Goal: Task Accomplishment & Management: Manage account settings

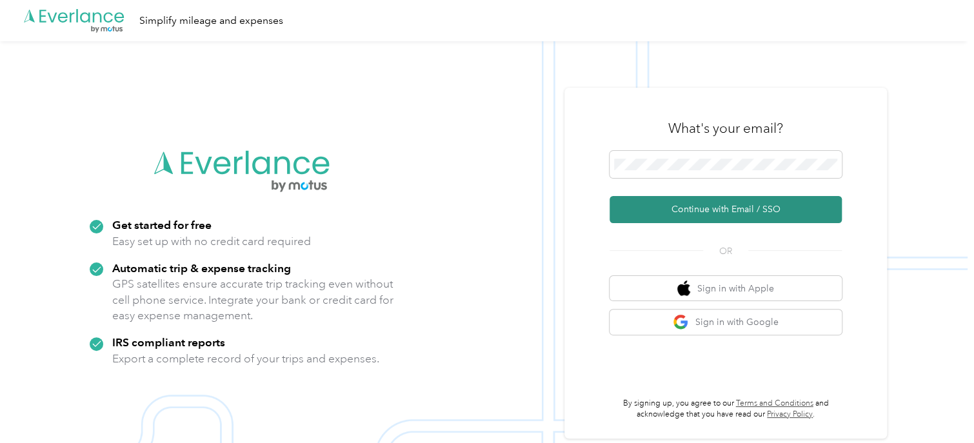
click at [707, 207] on button "Continue with Email / SSO" at bounding box center [726, 209] width 232 height 27
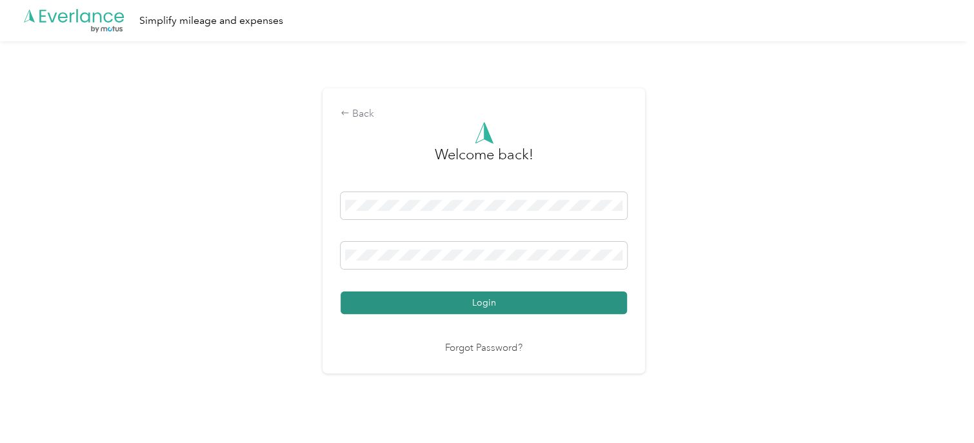
click at [492, 301] on button "Login" at bounding box center [484, 303] width 286 height 23
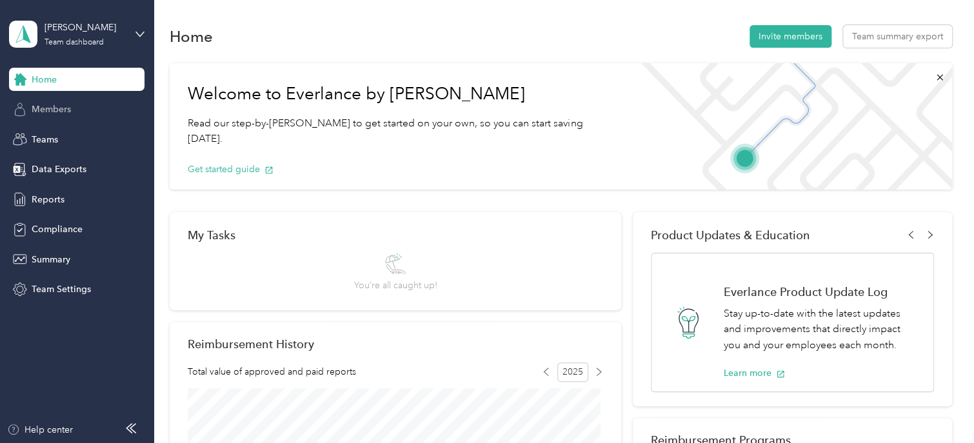
click at [44, 103] on span "Members" at bounding box center [51, 110] width 39 height 14
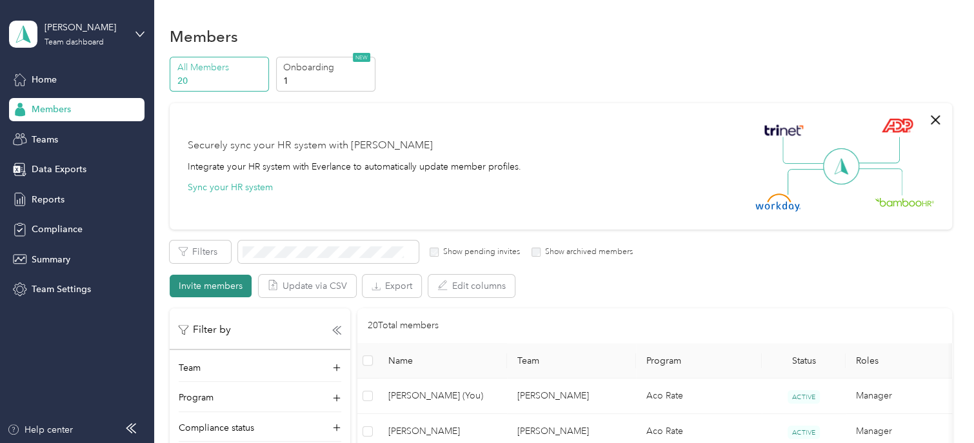
click at [197, 293] on button "Invite members" at bounding box center [211, 286] width 82 height 23
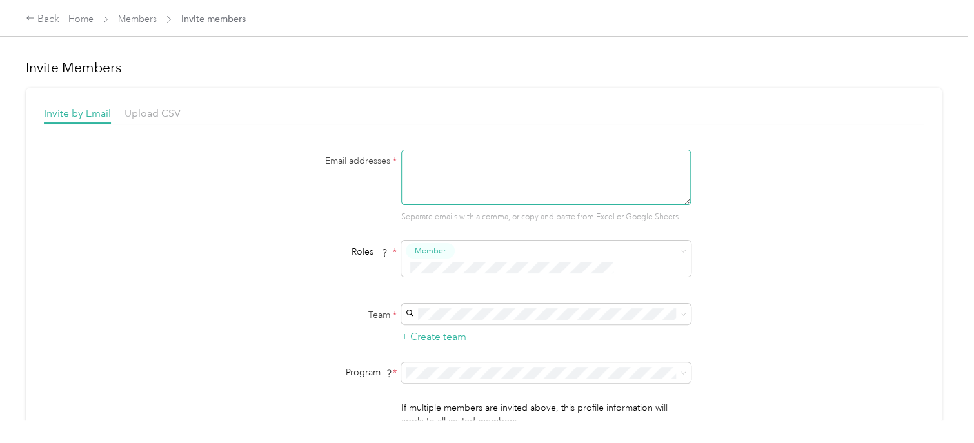
click at [490, 172] on textarea at bounding box center [546, 177] width 290 height 55
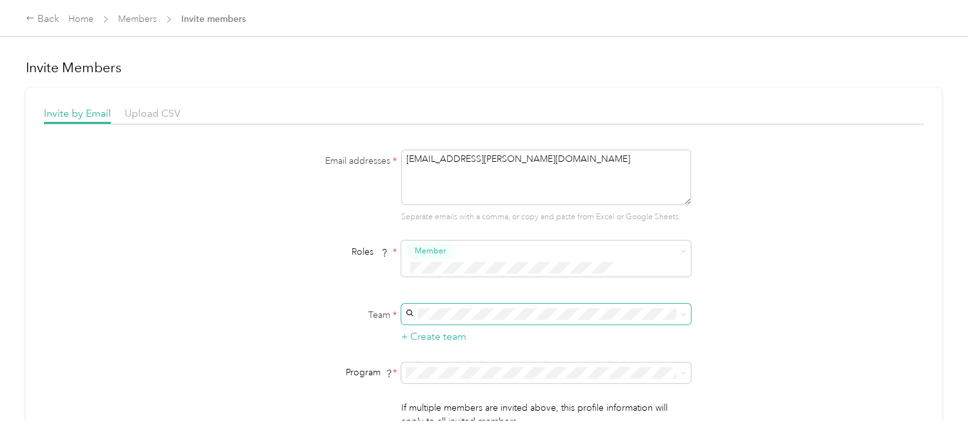
type textarea "[EMAIL_ADDRESS][PERSON_NAME][DOMAIN_NAME]"
click at [677, 310] on span at bounding box center [681, 314] width 10 height 9
click at [681, 312] on icon at bounding box center [683, 315] width 6 height 6
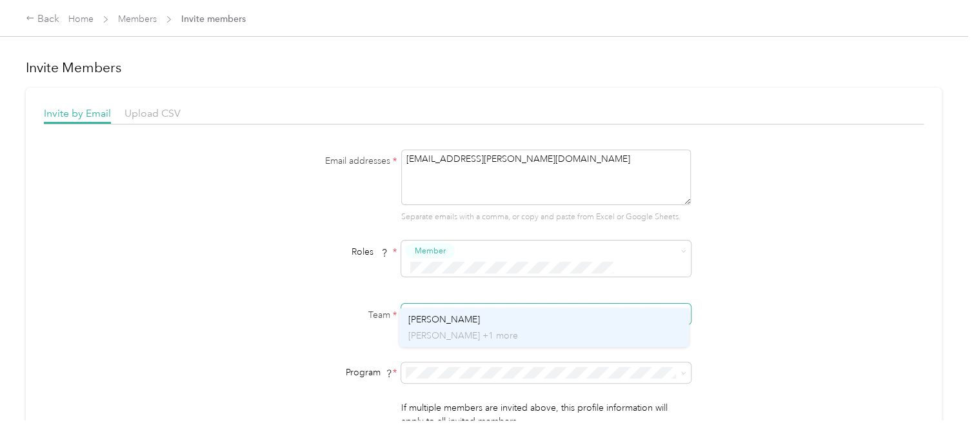
click at [431, 319] on span "[PERSON_NAME]" at bounding box center [444, 319] width 72 height 11
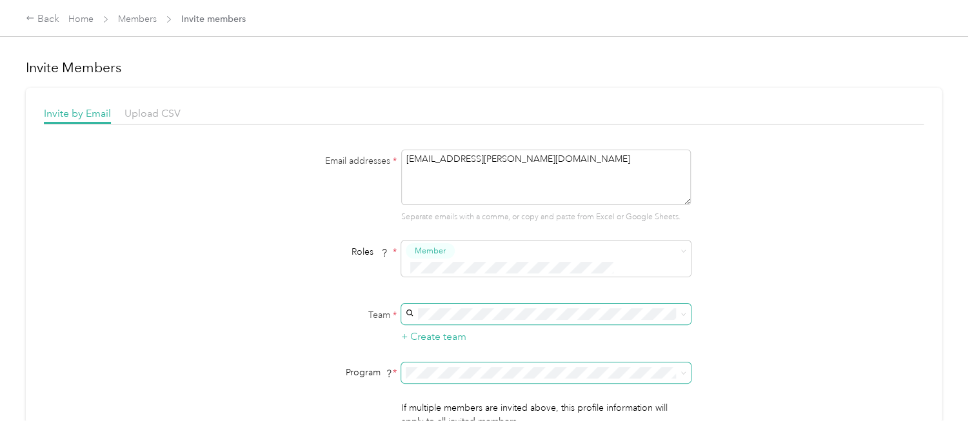
click at [682, 370] on icon at bounding box center [683, 373] width 6 height 6
click at [450, 193] on span "Aco Rate (CPM)" at bounding box center [440, 190] width 64 height 11
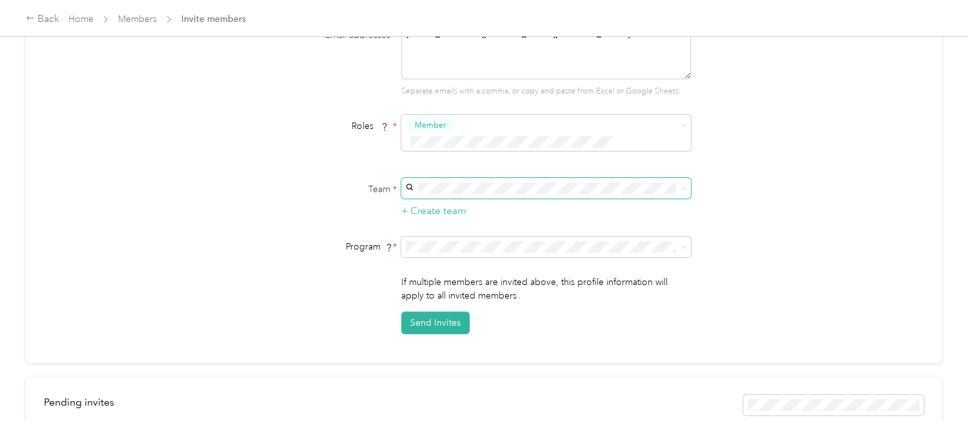
scroll to position [151, 0]
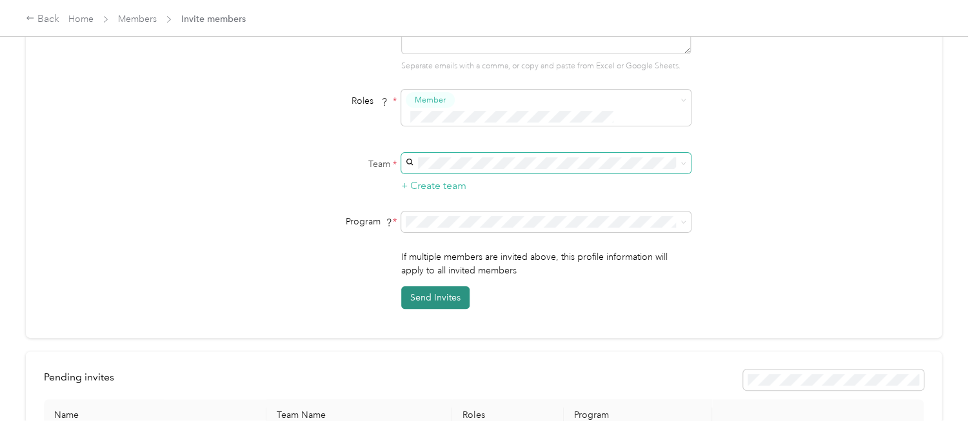
click at [418, 286] on button "Send Invites" at bounding box center [435, 297] width 68 height 23
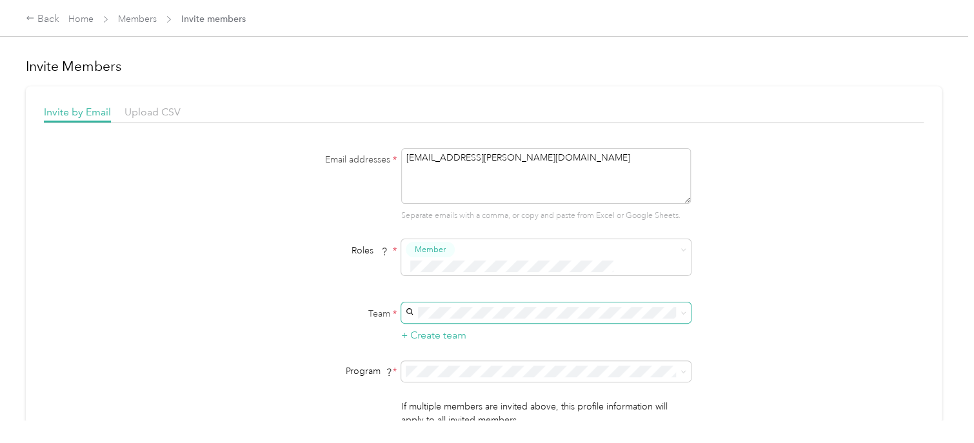
scroll to position [0, 0]
click at [41, 20] on div "Back" at bounding box center [43, 19] width 34 height 15
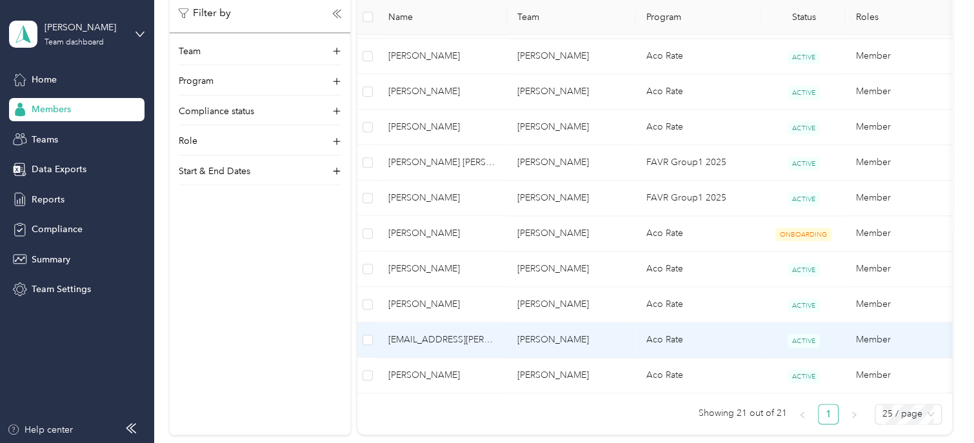
scroll to position [764, 0]
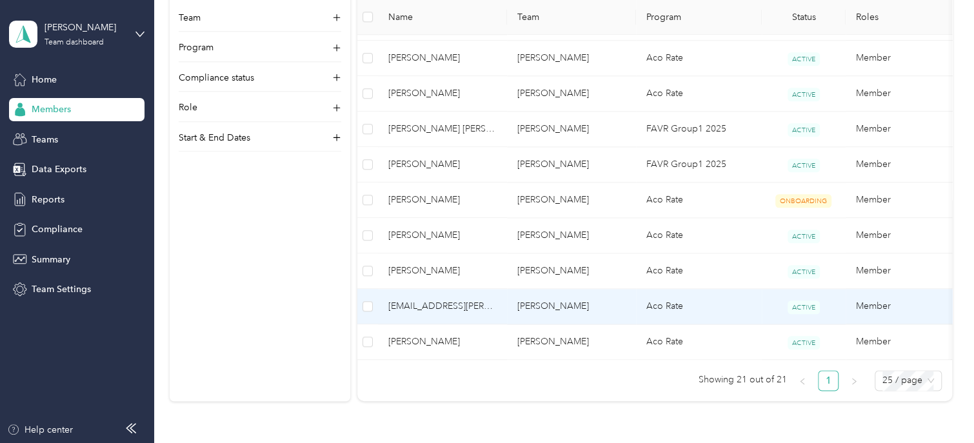
click at [574, 299] on td "[PERSON_NAME]" at bounding box center [571, 306] width 129 height 35
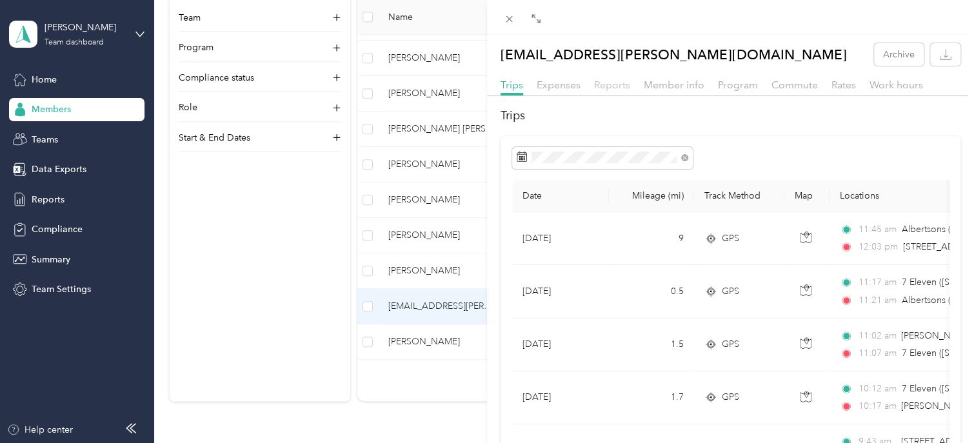
click at [612, 86] on span "Reports" at bounding box center [612, 85] width 36 height 12
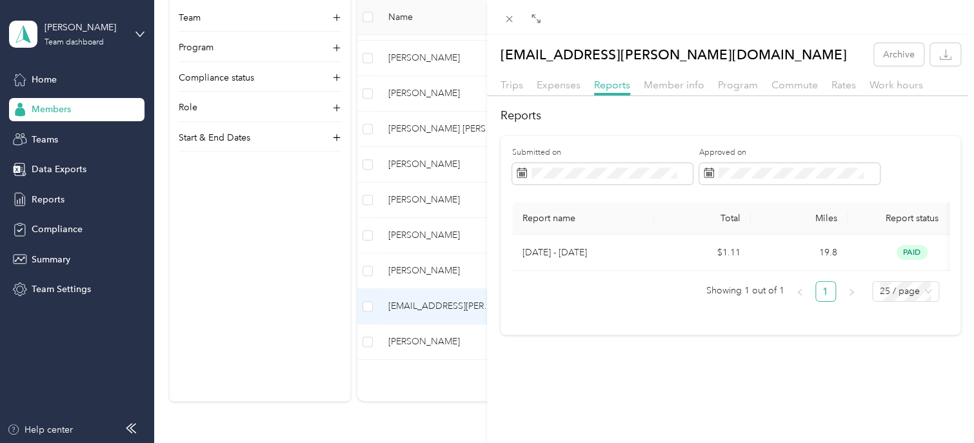
click at [515, 92] on div "Trips" at bounding box center [512, 85] width 23 height 16
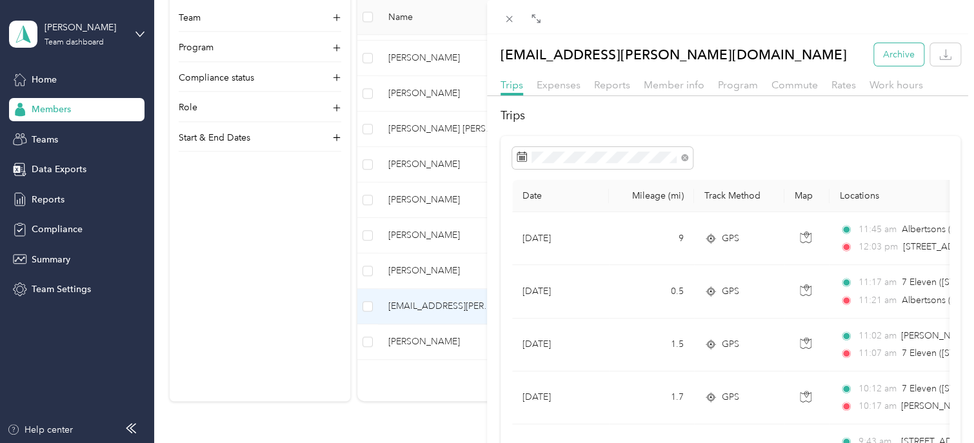
click at [888, 55] on button "Archive" at bounding box center [899, 54] width 50 height 23
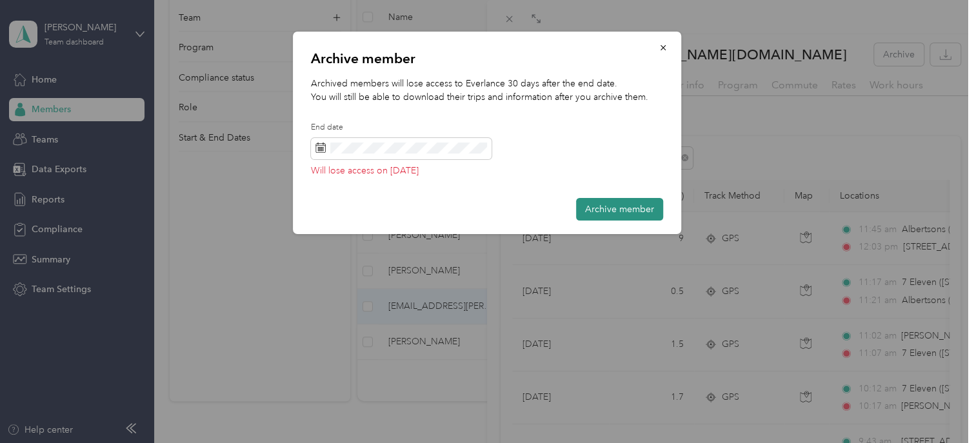
click at [611, 205] on button "Archive member" at bounding box center [619, 209] width 87 height 23
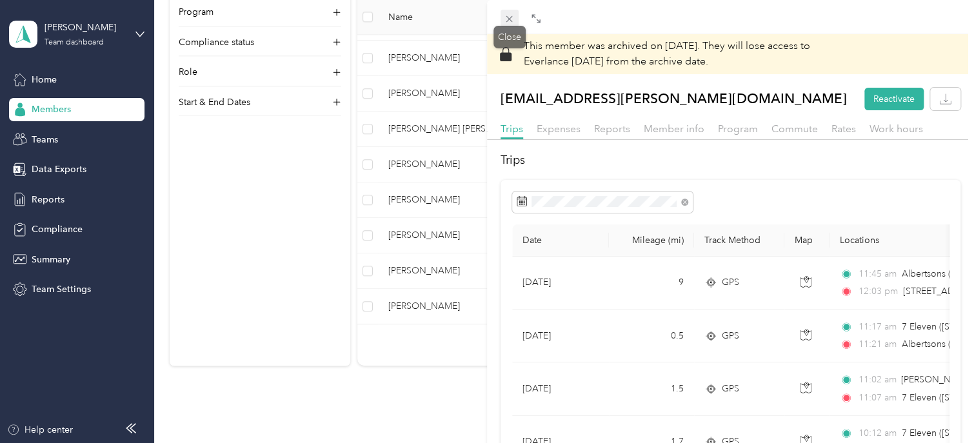
click at [505, 19] on icon at bounding box center [509, 19] width 11 height 11
